Goal: Transaction & Acquisition: Book appointment/travel/reservation

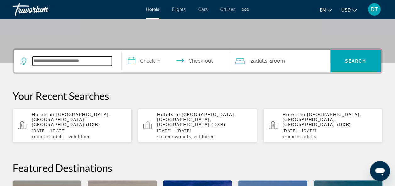
click at [68, 63] on input "Search hotel destination" at bounding box center [72, 60] width 79 height 9
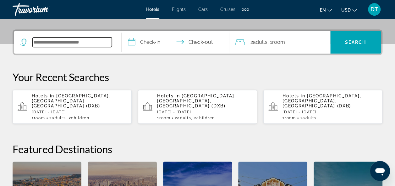
scroll to position [153, 0]
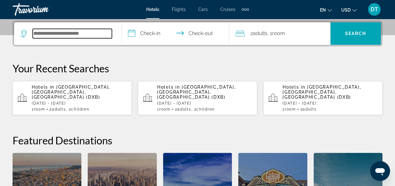
click at [85, 29] on input "Search hotel destination" at bounding box center [72, 33] width 79 height 9
click at [85, 33] on input "Search hotel destination" at bounding box center [72, 33] width 79 height 9
type input "*"
type input "*****"
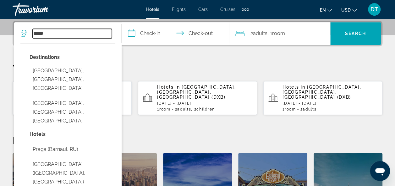
drag, startPoint x: 70, startPoint y: 33, endPoint x: 21, endPoint y: 33, distance: 49.3
click at [21, 33] on div "*****" at bounding box center [65, 33] width 91 height 9
click at [77, 33] on input "Search hotel destination" at bounding box center [72, 33] width 79 height 9
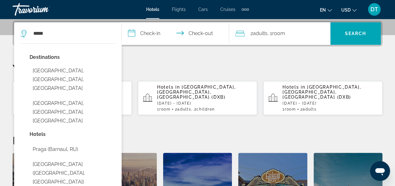
click at [80, 27] on div "***** Destinations Praga, Warsaw, Poland Pragal, Lisbon, Portugal Hotels Praga …" at bounding box center [67, 33] width 94 height 23
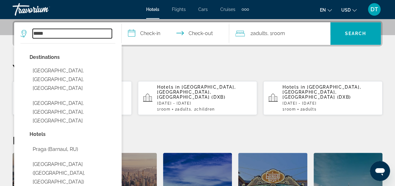
click at [73, 35] on input "*****" at bounding box center [72, 33] width 79 height 9
type input "*"
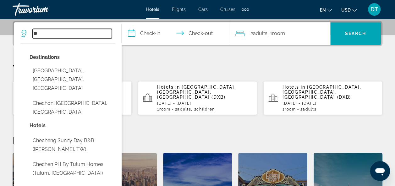
type input "*"
click at [72, 33] on input "Search hotel destination" at bounding box center [72, 33] width 79 height 9
paste input "**********"
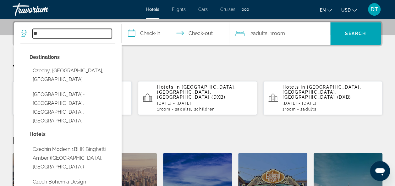
type input "*"
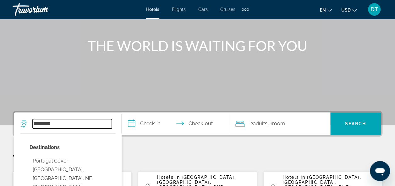
scroll to position [66, 0]
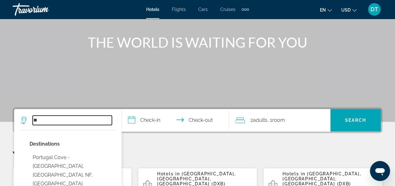
type input "*"
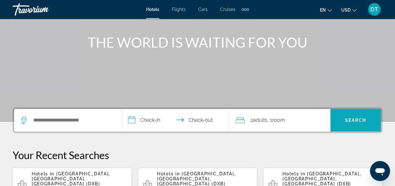
click at [341, 121] on span "Search" at bounding box center [355, 120] width 51 height 15
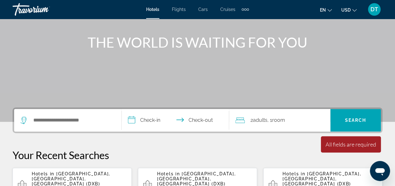
click at [23, 119] on icon "Search widget" at bounding box center [24, 121] width 8 height 8
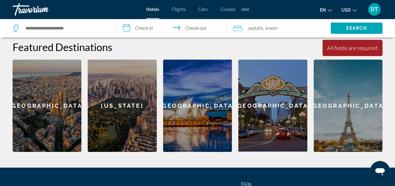
scroll to position [249, 0]
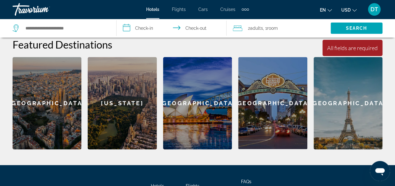
click at [62, 82] on div "Barcelona" at bounding box center [47, 103] width 69 height 93
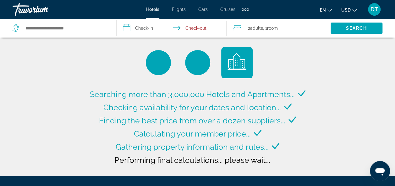
type input "**********"
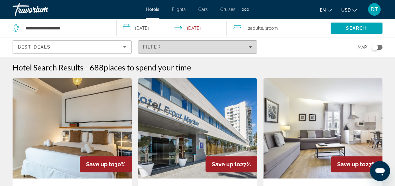
click at [224, 43] on span "Filters" at bounding box center [197, 47] width 118 height 15
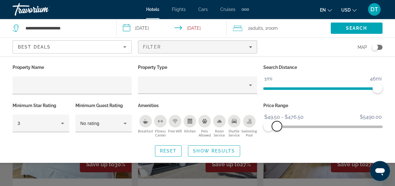
drag, startPoint x: 379, startPoint y: 126, endPoint x: 277, endPoint y: 133, distance: 102.2
click at [277, 133] on div "Price Range $49.50 $5490.00 $49.50 $476.50 $49.50 - $476.50" at bounding box center [322, 120] width 125 height 38
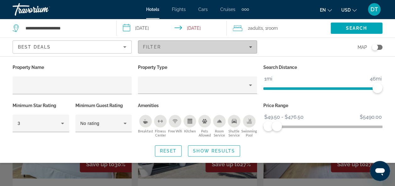
click at [221, 44] on span "Filters" at bounding box center [197, 47] width 118 height 15
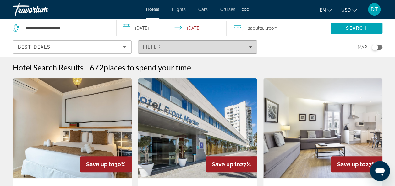
click at [221, 44] on span "Filters" at bounding box center [197, 47] width 118 height 15
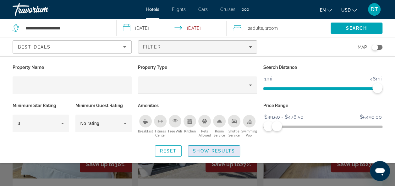
click at [197, 152] on span "Show Results" at bounding box center [214, 151] width 42 height 5
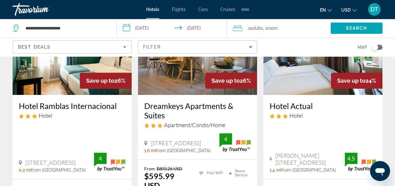
scroll to position [312, 0]
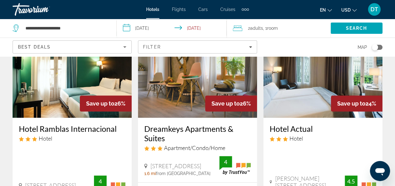
click at [144, 27] on input "**********" at bounding box center [172, 29] width 113 height 21
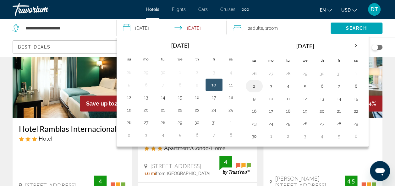
click at [250, 83] on button "2" at bounding box center [254, 86] width 10 height 9
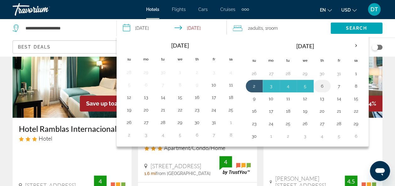
click at [317, 83] on button "6" at bounding box center [322, 86] width 10 height 9
type input "**********"
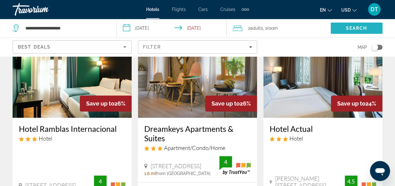
click at [356, 23] on span "Search" at bounding box center [356, 28] width 52 height 15
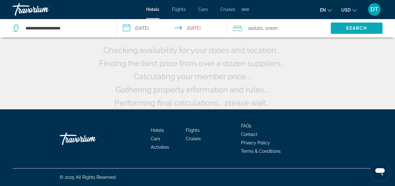
scroll to position [67, 0]
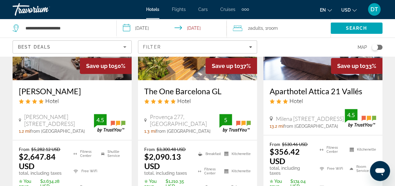
scroll to position [90, 0]
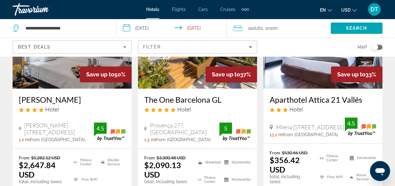
click at [149, 26] on input "**********" at bounding box center [172, 29] width 113 height 21
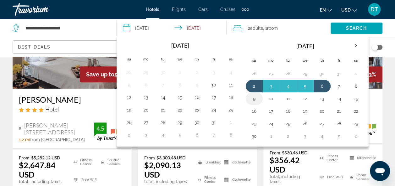
click at [253, 99] on button "9" at bounding box center [254, 98] width 10 height 9
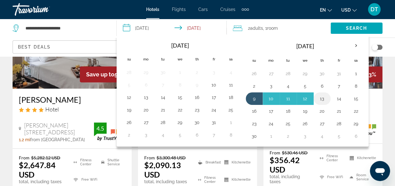
click at [320, 98] on button "13" at bounding box center [322, 98] width 10 height 9
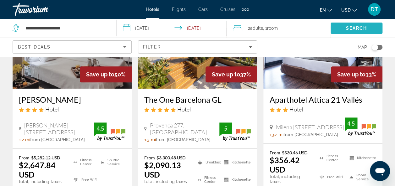
click at [344, 28] on span "Search" at bounding box center [356, 28] width 52 height 15
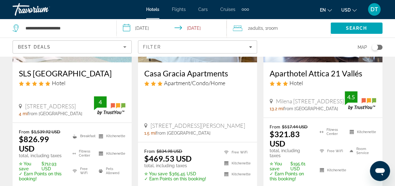
scroll to position [375, 0]
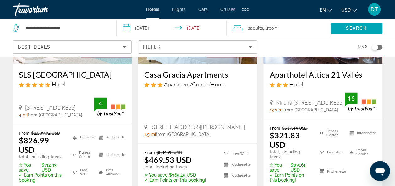
click at [377, 150] on div "From $517.44 USD $321.83 USD total, including taxes ✮ You save $195.61 USD ✓ Ea…" at bounding box center [322, 163] width 119 height 88
drag, startPoint x: 265, startPoint y: 67, endPoint x: 360, endPoint y: 74, distance: 96.0
click at [360, 74] on div "Aparthotel Attica 21 Vallés Hotel Milena Jesenska 40 60, Sabadell 13.2 mi from …" at bounding box center [322, 91] width 119 height 55
copy h3 "Aparthotel Attica 21 Vallés"
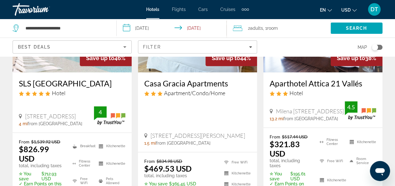
scroll to position [304, 0]
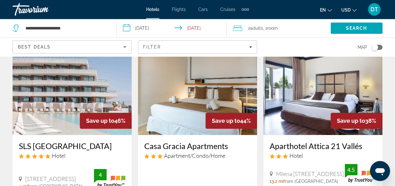
click at [148, 27] on input "**********" at bounding box center [172, 29] width 113 height 21
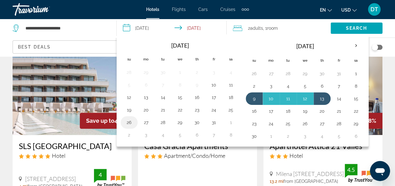
click at [127, 121] on button "26" at bounding box center [129, 122] width 10 height 9
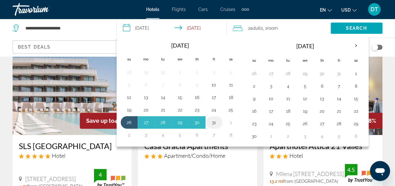
click at [209, 121] on button "31" at bounding box center [214, 122] width 10 height 9
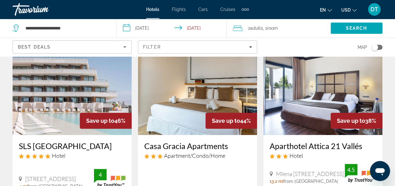
click at [185, 26] on input "**********" at bounding box center [172, 29] width 113 height 21
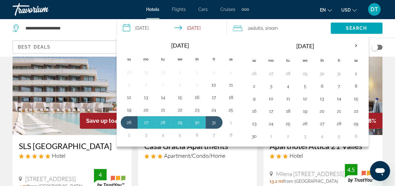
click at [201, 115] on table "Navigation placeholder Oct 2025 Navigation placeholder Su Mo Tu We Th Fr Sa 28 …" at bounding box center [180, 90] width 119 height 103
click at [125, 119] on button "26" at bounding box center [129, 122] width 10 height 9
click at [194, 119] on button "30" at bounding box center [197, 122] width 10 height 9
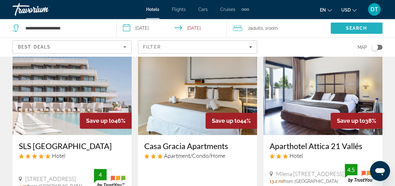
click at [351, 26] on span "Search" at bounding box center [356, 28] width 21 height 5
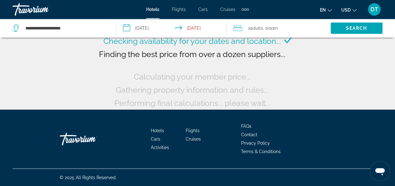
click at [347, 19] on div "Search" at bounding box center [362, 28] width 64 height 19
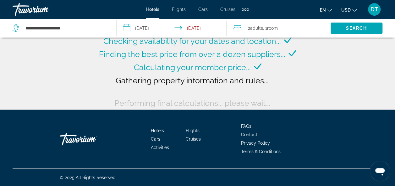
click at [328, 65] on div "Searching more than 3,000,000 Hotels and Apartments... Checking availability fo…" at bounding box center [197, 21] width 395 height 176
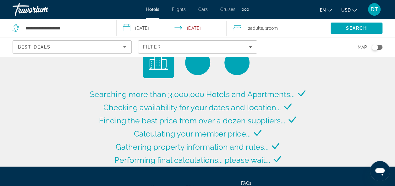
click at [323, 87] on div "Searching more than 3,000,000 Hotels and Apartments... Checking availability fo…" at bounding box center [197, 83] width 395 height 167
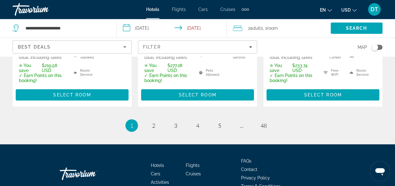
scroll to position [999, 0]
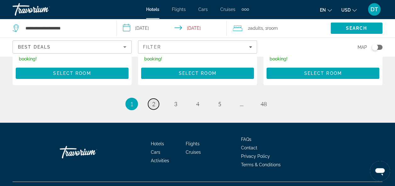
click at [148, 99] on link "page 2" at bounding box center [153, 104] width 11 height 11
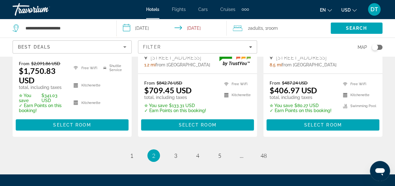
scroll to position [963, 0]
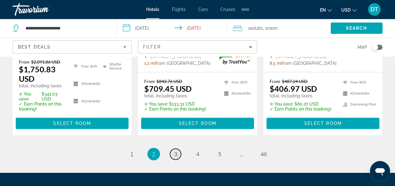
click at [173, 149] on link "page 3" at bounding box center [175, 154] width 11 height 11
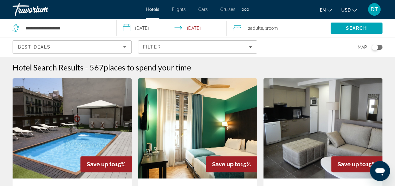
click at [150, 25] on input "**********" at bounding box center [172, 29] width 113 height 21
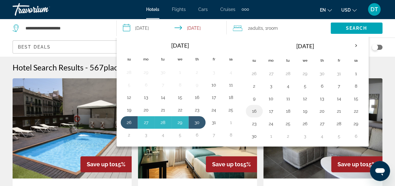
click at [252, 109] on button "16" at bounding box center [254, 111] width 10 height 9
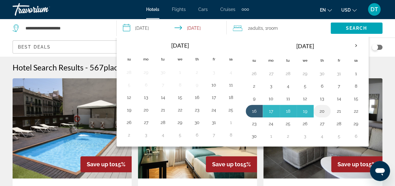
click at [318, 111] on button "20" at bounding box center [322, 111] width 10 height 9
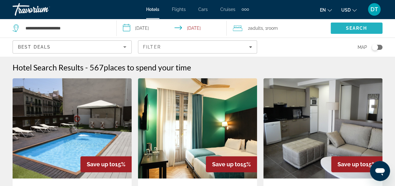
click at [351, 29] on span "Search" at bounding box center [356, 28] width 21 height 5
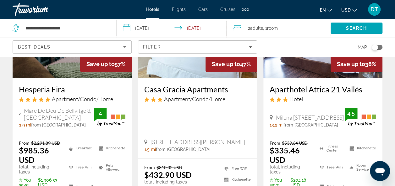
scroll to position [102, 0]
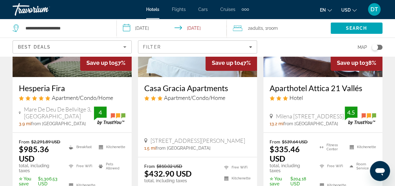
drag, startPoint x: 141, startPoint y: 87, endPoint x: 235, endPoint y: 90, distance: 94.8
click at [235, 90] on div "Casa Gracia Apartments Apartment/Condo/Home Passeig De Gràcia 116, Barcelona 1.…" at bounding box center [197, 117] width 119 height 80
copy h3 "Casa Gracia Apartments"
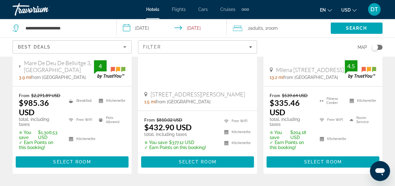
scroll to position [132, 0]
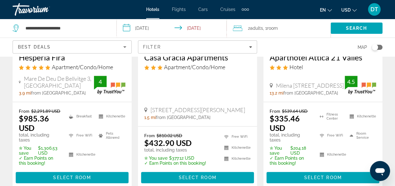
click at [155, 28] on input "**********" at bounding box center [172, 29] width 113 height 21
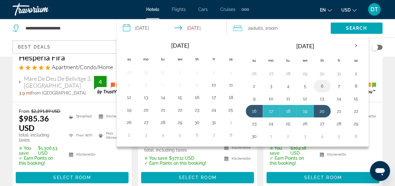
click at [318, 85] on button "6" at bounding box center [322, 86] width 10 height 9
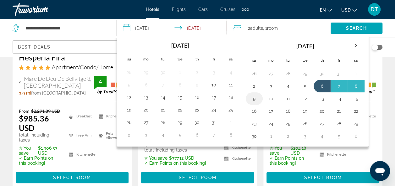
click at [255, 99] on button "9" at bounding box center [254, 98] width 10 height 9
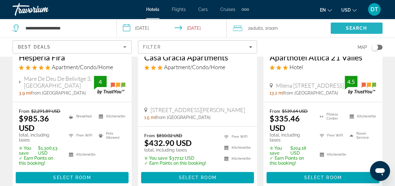
click at [353, 33] on span "Search" at bounding box center [356, 28] width 52 height 15
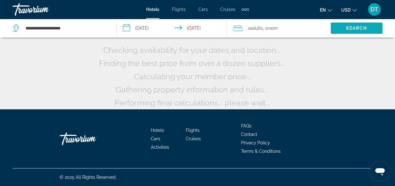
scroll to position [67, 0]
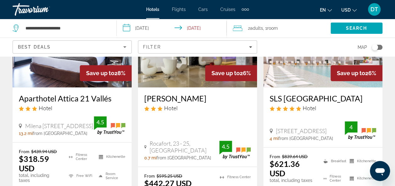
scroll to position [360, 0]
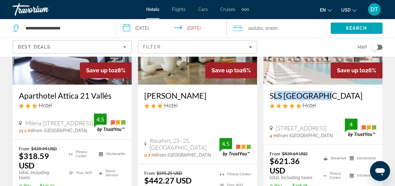
drag, startPoint x: 266, startPoint y: 89, endPoint x: 324, endPoint y: 91, distance: 57.5
click at [324, 91] on div "SLS Barcelona Hotel Carrer De La Pau 2, Barcelona 4 mi from Barcelona city cent…" at bounding box center [322, 115] width 119 height 60
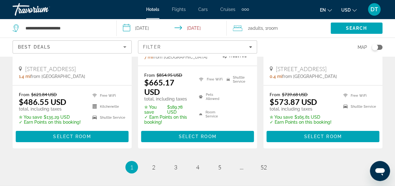
scroll to position [924, 0]
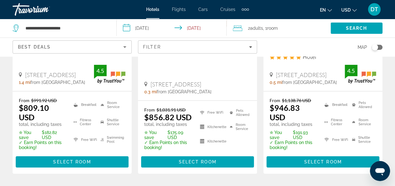
scroll to position [923, 0]
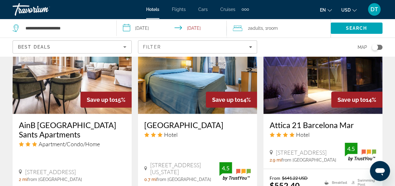
scroll to position [979, 0]
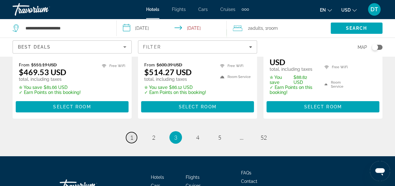
click at [134, 132] on link "page 1" at bounding box center [131, 137] width 11 height 11
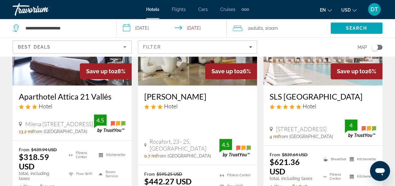
scroll to position [339, 0]
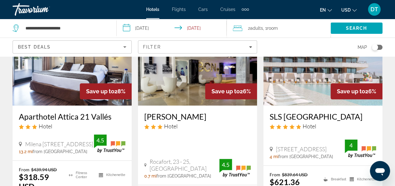
click at [149, 28] on input "**********" at bounding box center [172, 29] width 113 height 21
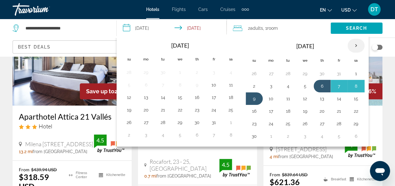
click at [353, 41] on th "Next month" at bounding box center [355, 46] width 17 height 14
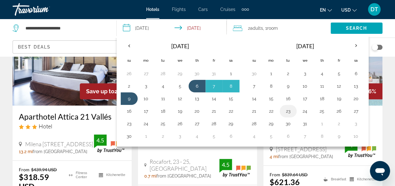
click at [283, 107] on button "23" at bounding box center [288, 111] width 10 height 9
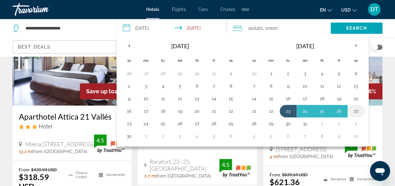
click at [353, 110] on button "27" at bounding box center [356, 111] width 10 height 9
type input "**********"
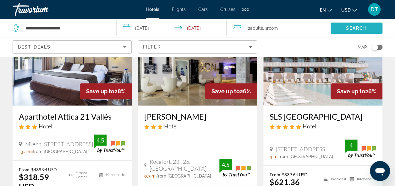
click at [352, 28] on span "Search" at bounding box center [356, 28] width 21 height 5
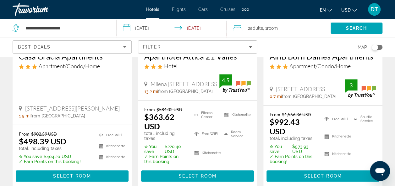
scroll to position [119, 0]
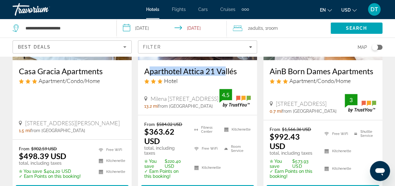
drag, startPoint x: 139, startPoint y: 68, endPoint x: 221, endPoint y: 75, distance: 81.5
click at [221, 75] on div "Aparthotel Attica 21 Vallés Hotel Milena Jesenska 40 60, Sabadell 13.2 mi from …" at bounding box center [197, 87] width 119 height 55
click at [142, 60] on div "Aparthotel Attica 21 Vallés Hotel Milena Jesenska 40 60, Sabadell 13.2 mi from …" at bounding box center [197, 87] width 119 height 55
drag, startPoint x: 142, startPoint y: 67, endPoint x: 239, endPoint y: 72, distance: 96.5
click at [239, 72] on div "Aparthotel Attica 21 Vallés Hotel Milena Jesenska 40 60, Sabadell 13.2 mi from …" at bounding box center [197, 87] width 119 height 55
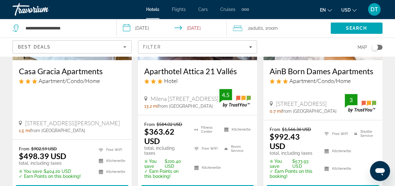
copy h3 "Aparthotel Attica 21 Vallés"
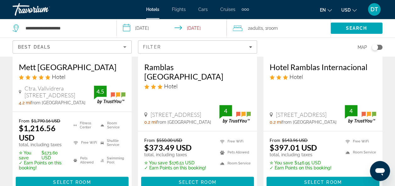
scroll to position [374, 0]
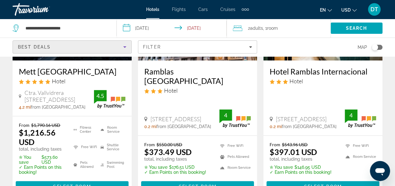
click at [75, 43] on div "Best Deals" at bounding box center [70, 47] width 105 height 8
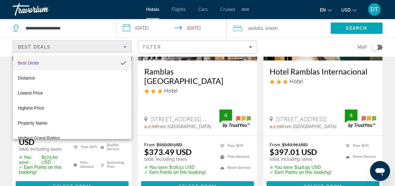
click at [189, 45] on div at bounding box center [197, 93] width 395 height 186
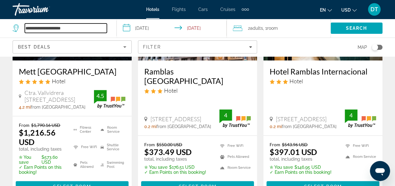
click at [72, 25] on input "**********" at bounding box center [66, 28] width 82 height 9
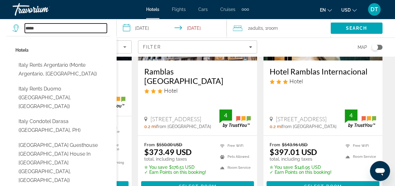
click at [72, 25] on input "*****" at bounding box center [66, 28] width 82 height 9
click at [69, 26] on input "*****" at bounding box center [66, 28] width 82 height 9
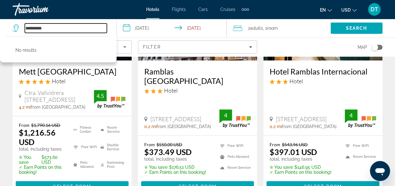
click at [69, 26] on input "**********" at bounding box center [66, 28] width 82 height 9
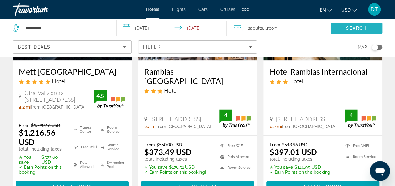
click at [346, 28] on span "Search" at bounding box center [356, 28] width 21 height 5
click at [357, 26] on span "Search" at bounding box center [356, 28] width 21 height 5
click at [346, 28] on span "Search" at bounding box center [356, 28] width 21 height 5
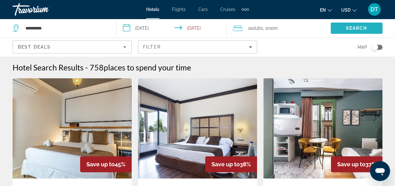
click at [359, 27] on span "Search" at bounding box center [356, 28] width 21 height 5
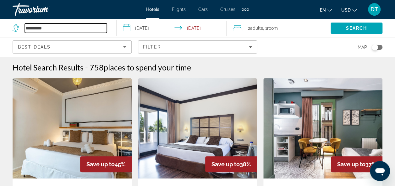
click at [101, 29] on input "**********" at bounding box center [66, 28] width 82 height 9
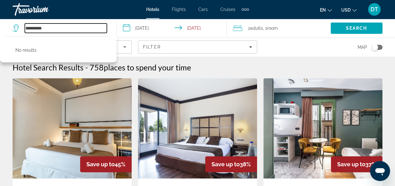
click at [101, 29] on input "**********" at bounding box center [66, 28] width 82 height 9
type input "*"
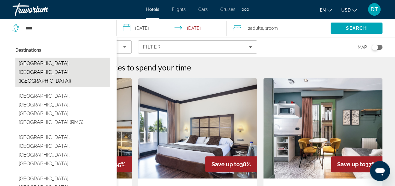
click at [61, 65] on button "Rome, Italy (ROM)" at bounding box center [62, 73] width 95 height 30
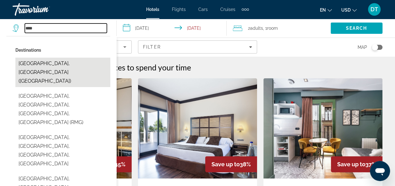
type input "**********"
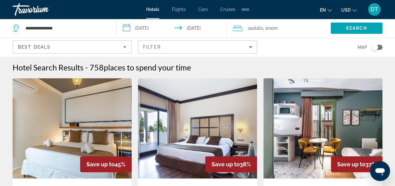
click at [61, 65] on h1 "Hotel Search Results" at bounding box center [48, 67] width 71 height 9
click at [366, 25] on span "Search" at bounding box center [356, 28] width 52 height 15
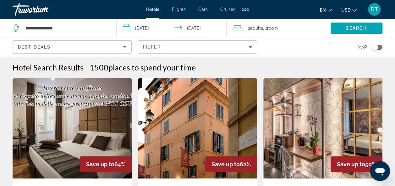
click at [368, 40] on div "Map" at bounding box center [322, 47] width 119 height 19
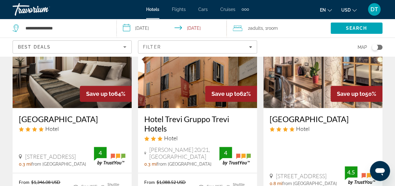
scroll to position [72, 0]
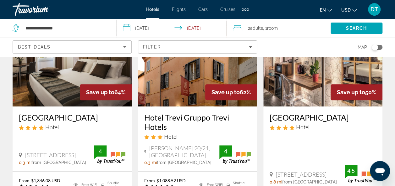
drag, startPoint x: 141, startPoint y: 111, endPoint x: 176, endPoint y: 131, distance: 39.6
click at [176, 131] on div "Hotel Trevi Gruppo Trevi Hotels Hotel Vicolo Del Babuccio 20/21, Rome 0.3 mi fr…" at bounding box center [197, 139] width 119 height 65
copy h3 "Hotel Trevi Gruppo Trevi Hotels"
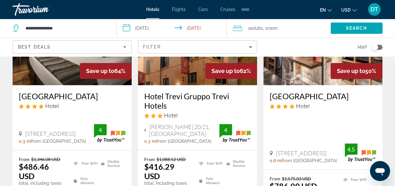
scroll to position [99, 0]
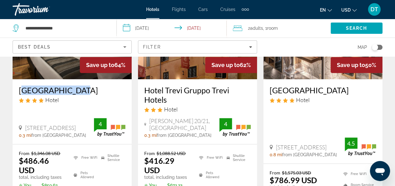
drag, startPoint x: 14, startPoint y: 84, endPoint x: 74, endPoint y: 87, distance: 60.0
click at [74, 87] on div "[GEOGRAPHIC_DATA] Hotel [STREET_ADDRESS] 0.3 mi from [GEOGRAPHIC_DATA] from [GE…" at bounding box center [72, 111] width 119 height 65
copy h3 "[GEOGRAPHIC_DATA]"
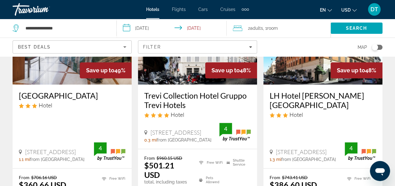
scroll to position [357, 0]
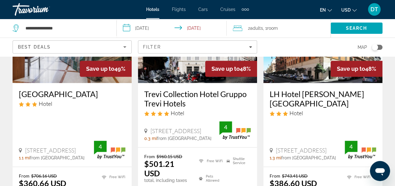
drag, startPoint x: 15, startPoint y: 79, endPoint x: 80, endPoint y: 83, distance: 65.8
click at [80, 83] on div "Raeli Hotel Regio Hotel Via Volturno 22, Rome 1.1 mi from Rome city center from…" at bounding box center [72, 125] width 119 height 84
copy h3 "[GEOGRAPHIC_DATA]"
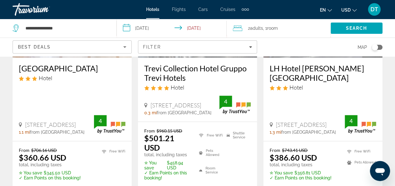
scroll to position [378, 0]
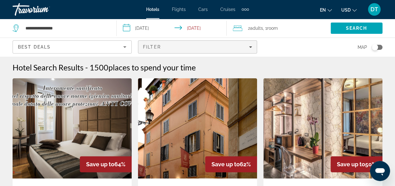
click at [154, 46] on span "Filter" at bounding box center [152, 47] width 18 height 5
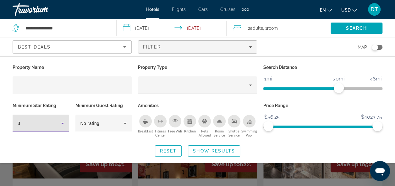
click at [62, 126] on icon "Hotel Filters" at bounding box center [63, 124] width 8 height 8
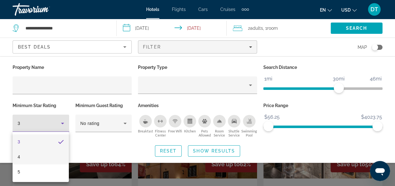
click at [27, 159] on mat-option "4" at bounding box center [41, 157] width 56 height 15
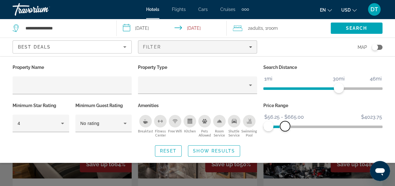
drag, startPoint x: 375, startPoint y: 125, endPoint x: 283, endPoint y: 148, distance: 95.0
click at [283, 148] on div "Property Name Property Type Search Distance 1mi 46mi 30mi Minimum Star Rating 4…" at bounding box center [197, 110] width 395 height 94
click at [139, 15] on div "Hotels Flights Cars Cruises Activities Hotels Flights Cars Cruises Activities e…" at bounding box center [197, 9] width 395 height 16
click at [154, 26] on input "**********" at bounding box center [172, 29] width 113 height 21
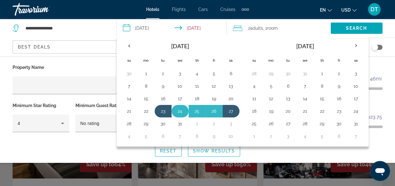
click at [175, 109] on button "24" at bounding box center [180, 111] width 10 height 9
click at [130, 121] on button "28" at bounding box center [129, 124] width 10 height 9
type input "**********"
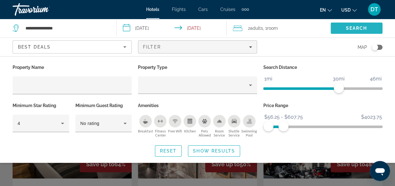
click at [353, 27] on span "Search" at bounding box center [356, 28] width 21 height 5
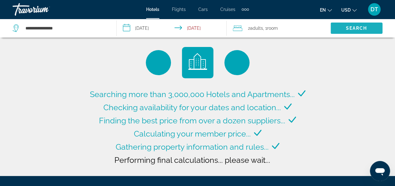
drag, startPoint x: 353, startPoint y: 27, endPoint x: 336, endPoint y: 81, distance: 56.1
click at [336, 81] on div "**********" at bounding box center [197, 88] width 395 height 176
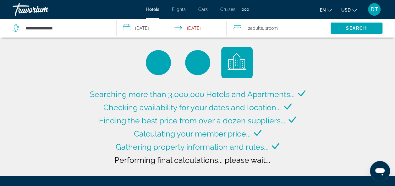
click at [336, 81] on div "Searching more than 3,000,000 Hotels and Apartments... Checking availability fo…" at bounding box center [197, 88] width 395 height 176
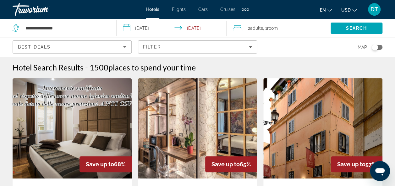
drag, startPoint x: 320, startPoint y: 137, endPoint x: 323, endPoint y: 182, distance: 45.6
click at [320, 137] on img "Main content" at bounding box center [322, 128] width 119 height 100
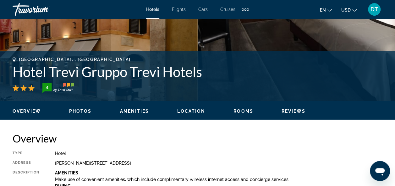
scroll to position [219, 0]
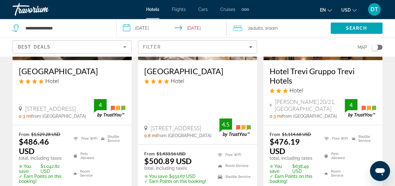
scroll to position [103, 0]
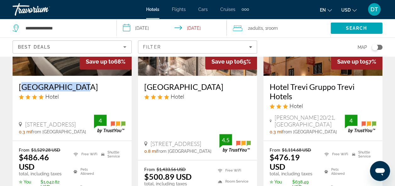
drag, startPoint x: 16, startPoint y: 78, endPoint x: 78, endPoint y: 84, distance: 63.1
click at [78, 84] on div "[GEOGRAPHIC_DATA] Hotel [STREET_ADDRESS] 0.3 mi from [GEOGRAPHIC_DATA] from [GE…" at bounding box center [72, 108] width 119 height 65
copy h3 "[GEOGRAPHIC_DATA]"
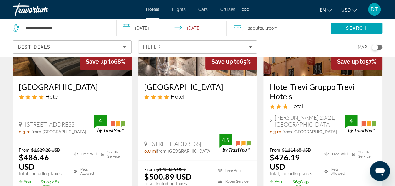
click at [231, 2] on div "Hotels Flights Cars Cruises Activities Hotels Flights Cars Cruises Activities e…" at bounding box center [197, 9] width 395 height 16
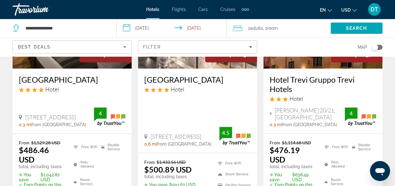
scroll to position [92, 0]
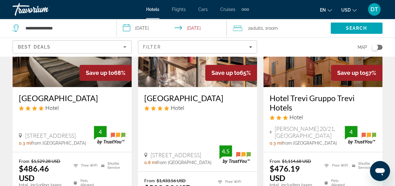
click at [63, 96] on h3 "[GEOGRAPHIC_DATA]" at bounding box center [72, 98] width 106 height 9
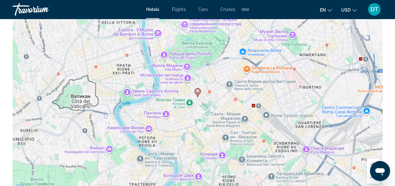
scroll to position [771, 0]
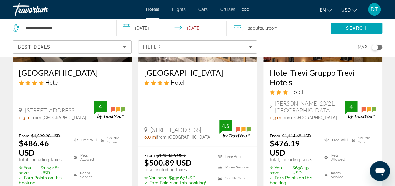
scroll to position [119, 0]
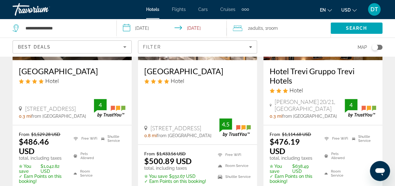
click at [274, 28] on span "Room" at bounding box center [272, 28] width 11 height 5
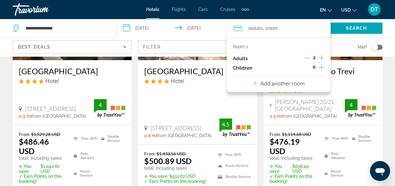
click at [320, 66] on icon "Increment children" at bounding box center [321, 68] width 6 height 8
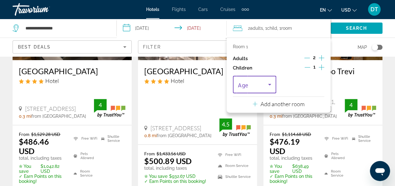
click at [271, 85] on icon "Travelers: 2 adults, 1 child" at bounding box center [270, 85] width 8 height 8
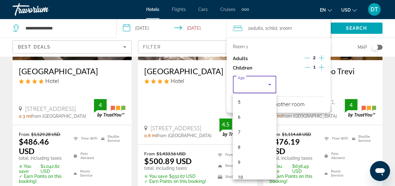
scroll to position [80, 0]
click at [254, 139] on mat-option "8" at bounding box center [254, 144] width 43 height 15
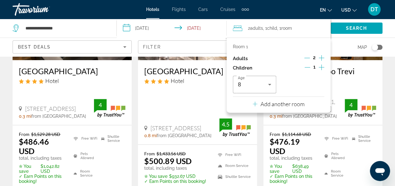
click at [306, 87] on div "Age [DEMOGRAPHIC_DATA]" at bounding box center [278, 85] width 91 height 18
click at [354, 37] on div "Search" at bounding box center [362, 28] width 64 height 19
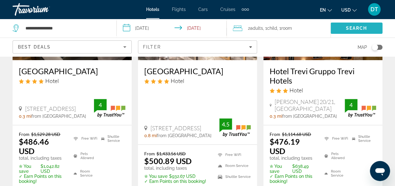
click at [355, 31] on span "Search" at bounding box center [356, 28] width 52 height 15
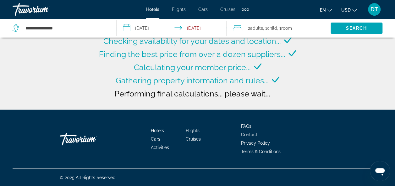
scroll to position [0, 0]
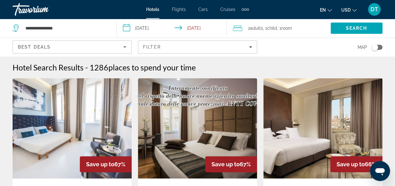
click at [282, 28] on span ", 1 Room rooms" at bounding box center [284, 28] width 15 height 9
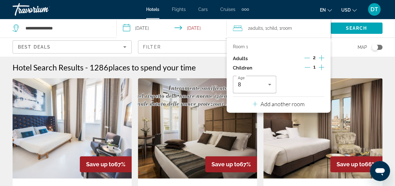
click at [342, 41] on div "Map" at bounding box center [322, 47] width 119 height 19
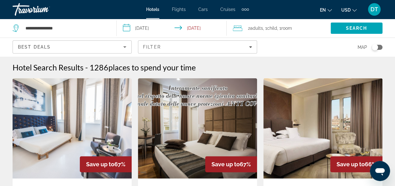
click at [288, 26] on span "Room" at bounding box center [286, 28] width 11 height 5
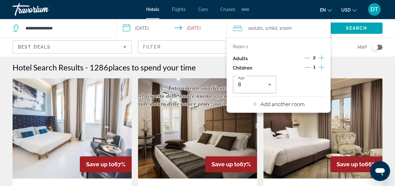
click at [308, 65] on icon "Decrement children" at bounding box center [307, 68] width 6 height 6
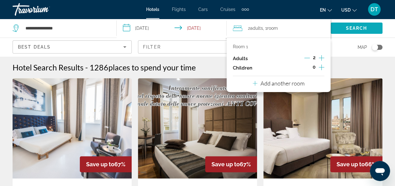
click at [356, 26] on span "Search" at bounding box center [356, 28] width 21 height 5
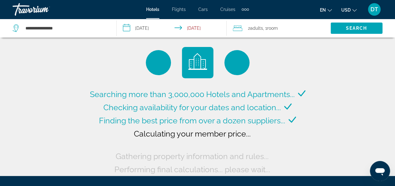
click at [356, 11] on ul "en English Español Français Italiano Português русский USD USD ($) MXN (Mex$) C…" at bounding box center [343, 9] width 46 height 10
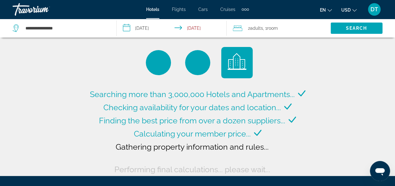
click at [354, 11] on icon "Change currency" at bounding box center [354, 10] width 4 height 4
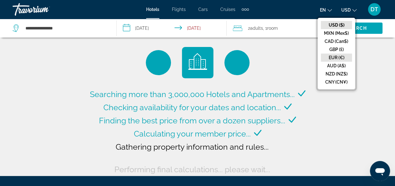
click at [337, 56] on button "EUR (€)" at bounding box center [335, 58] width 31 height 8
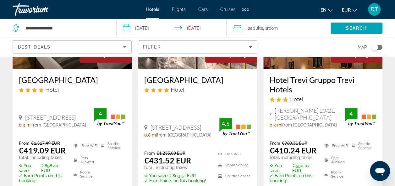
scroll to position [119, 0]
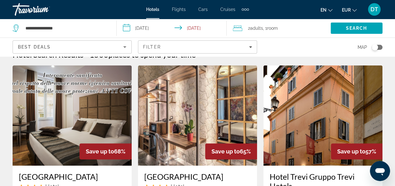
scroll to position [10, 0]
